Goal: Task Accomplishment & Management: Use online tool/utility

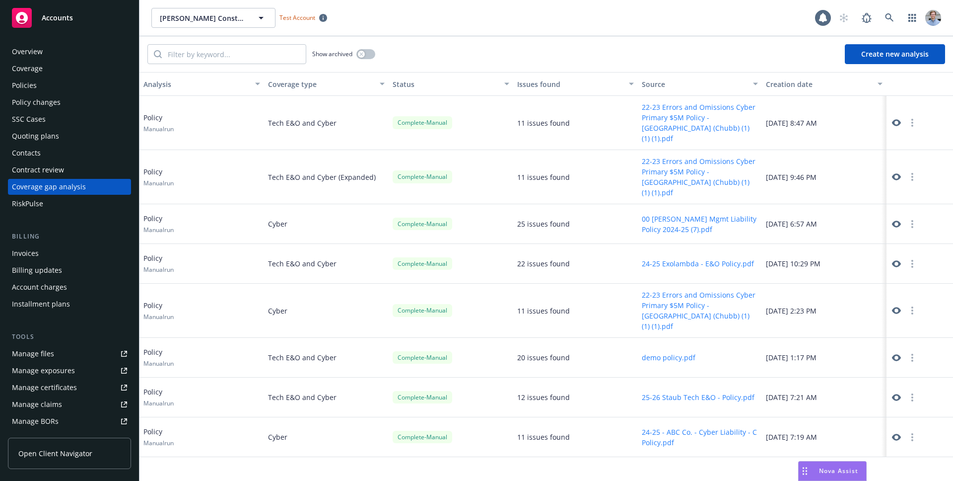
click at [903, 52] on button "Create new analysis" at bounding box center [895, 54] width 100 height 20
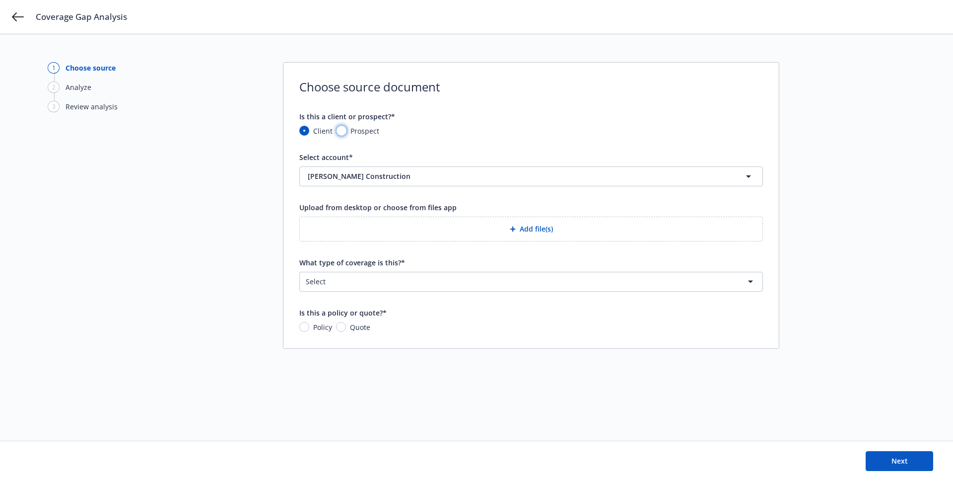
click at [343, 129] on input "Prospect" at bounding box center [342, 131] width 10 height 10
radio input "true"
click at [364, 174] on input "What is the prospect's name?*" at bounding box center [531, 176] width 463 height 19
type input "Test Prospect"
click at [416, 222] on button "Add file(s)" at bounding box center [531, 228] width 464 height 25
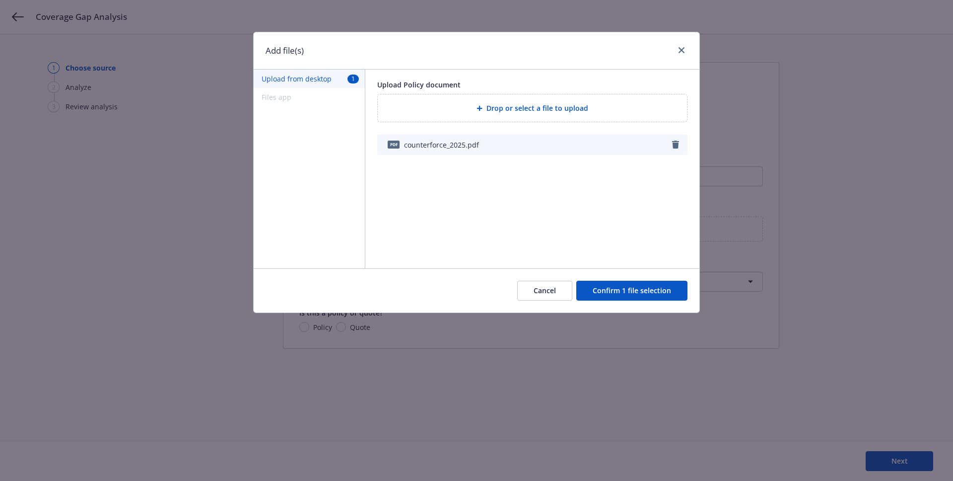
click at [640, 297] on button "Confirm 1 file selection" at bounding box center [631, 291] width 111 height 20
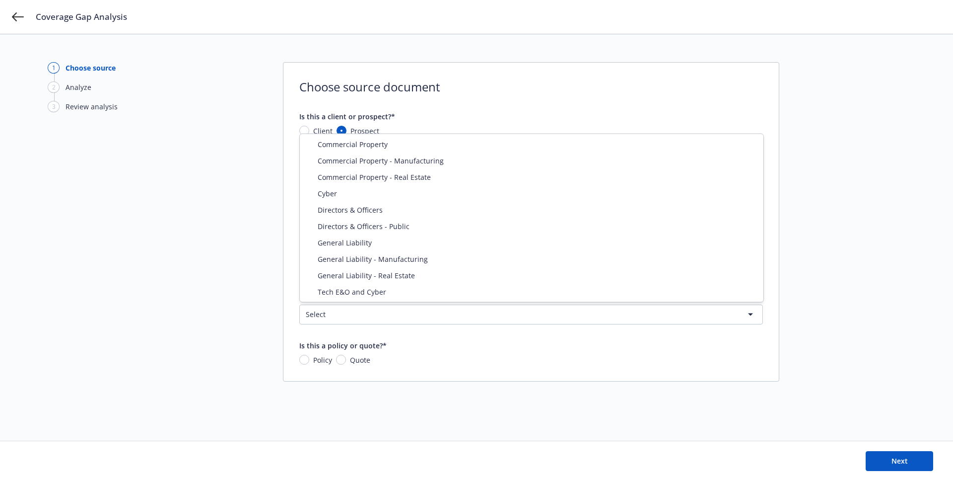
click at [337, 319] on html "Coverage Gap Analysis 1 Choose source 2 Analyze 3 Review analysis Choose source…" at bounding box center [476, 240] width 953 height 481
select select "DIRECTORS_AND_OFFICERS"
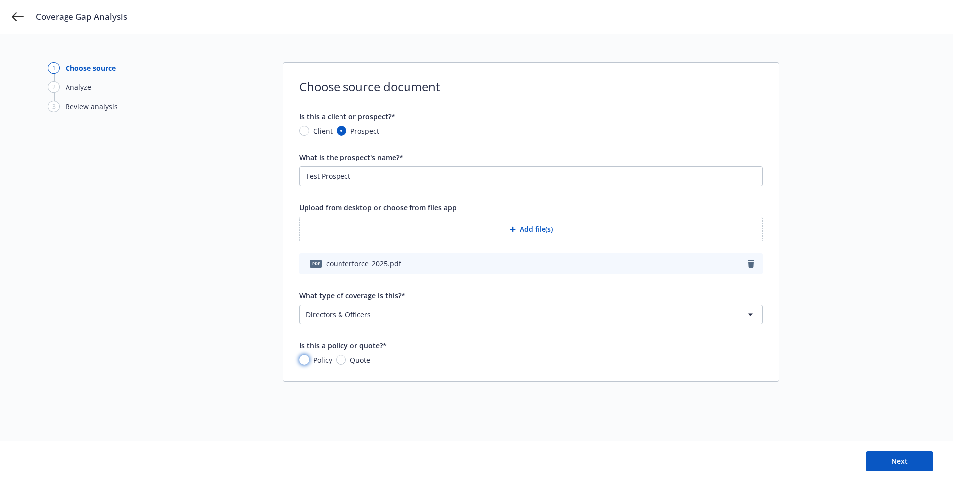
click at [307, 361] on input "Policy" at bounding box center [304, 360] width 10 height 10
radio input "true"
click at [920, 464] on button "Next" at bounding box center [900, 461] width 68 height 20
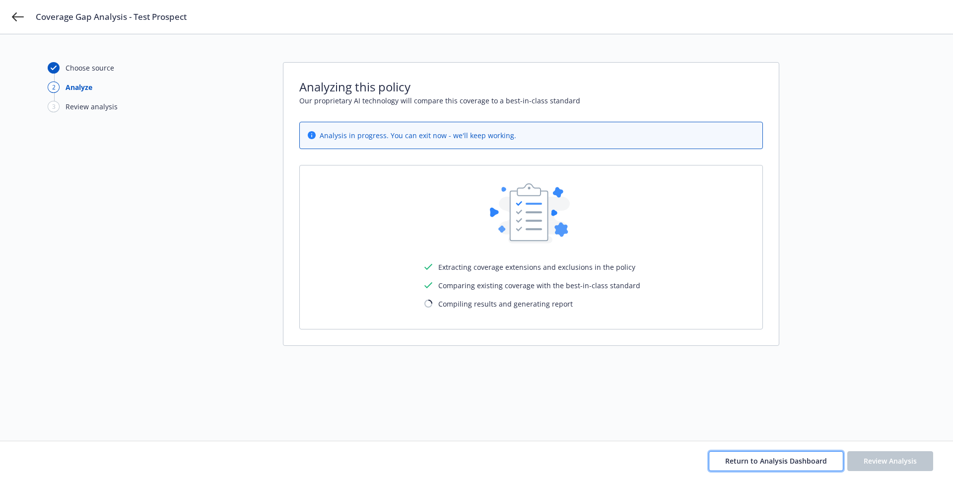
click at [726, 456] on button "Return to Analysis Dashboard" at bounding box center [776, 461] width 135 height 20
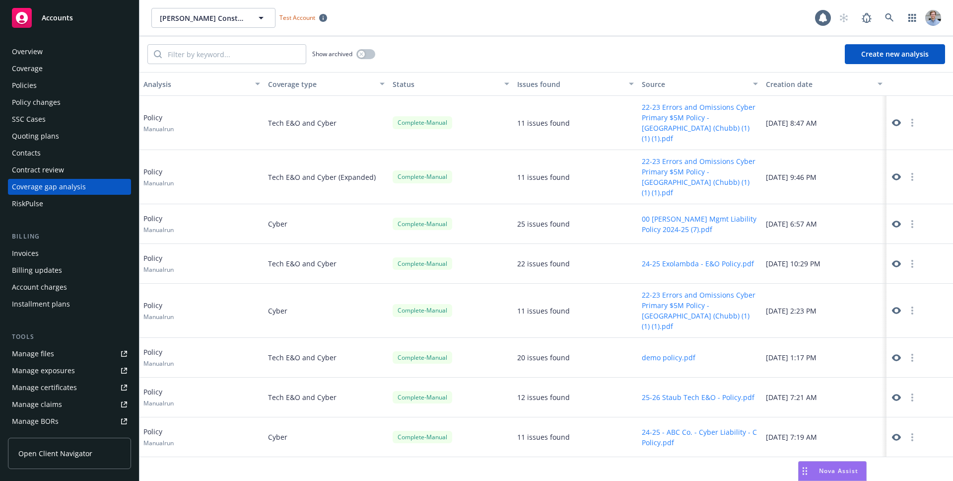
click at [896, 118] on icon at bounding box center [896, 122] width 9 height 9
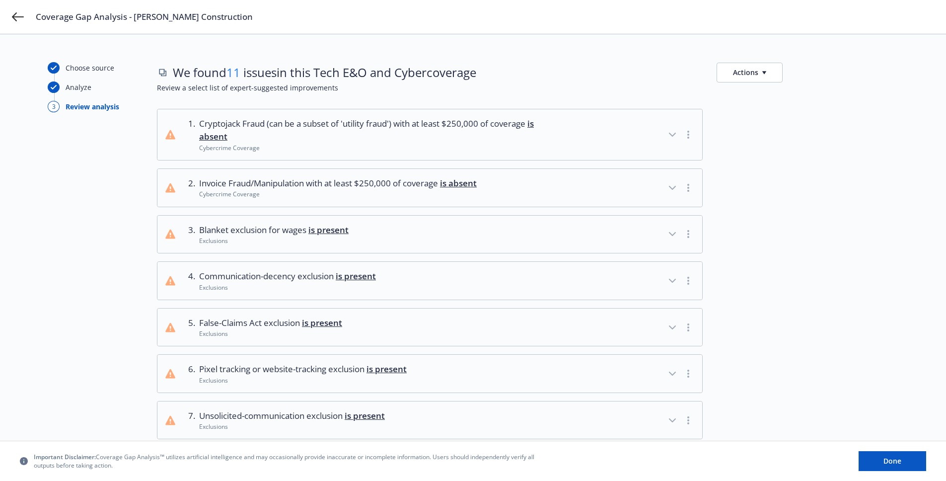
click at [666, 134] on icon "button" at bounding box center [672, 135] width 12 height 12
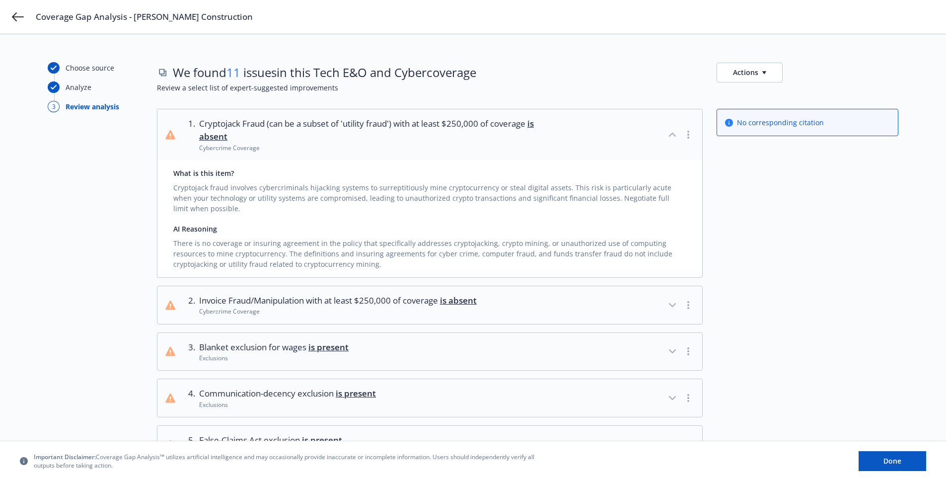
click at [666, 131] on div "button" at bounding box center [680, 134] width 28 height 35
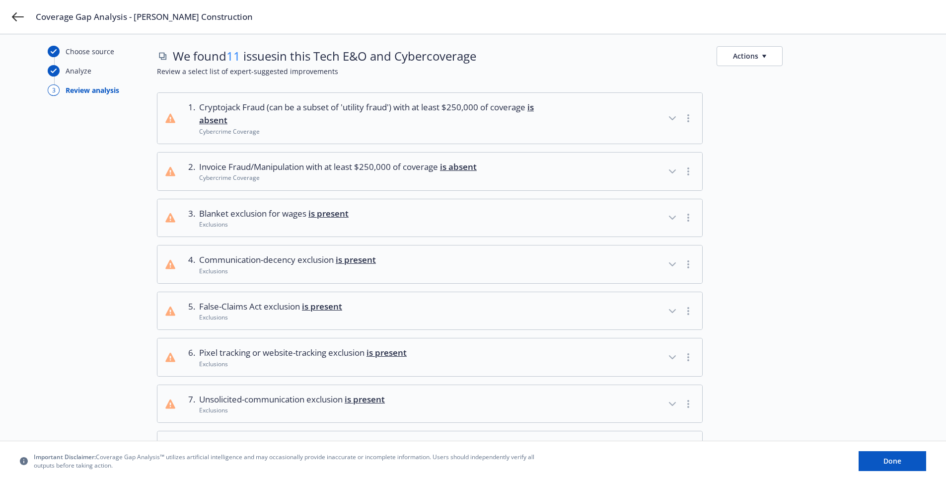
scroll to position [17, 0]
click at [647, 212] on button "3 . Blanket exclusion for wages is present Exclusions" at bounding box center [429, 218] width 545 height 38
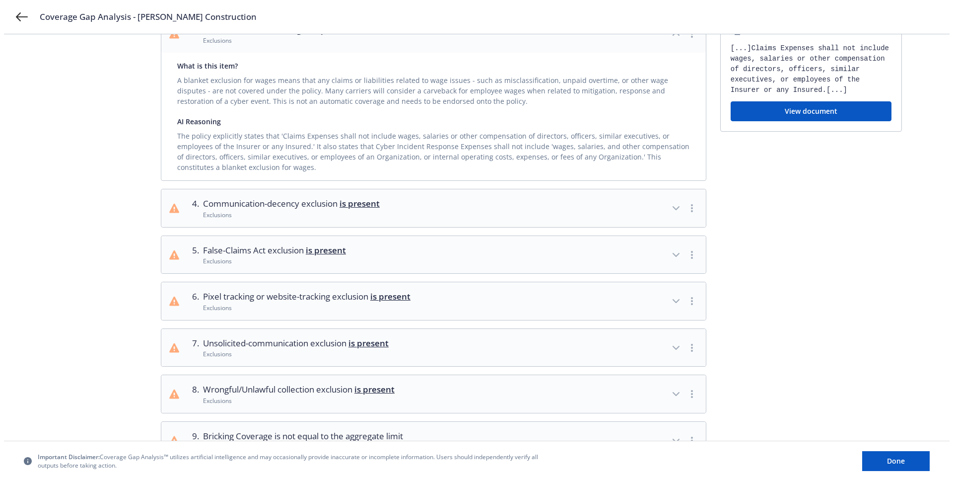
scroll to position [0, 0]
